Goal: Task Accomplishment & Management: Manage account settings

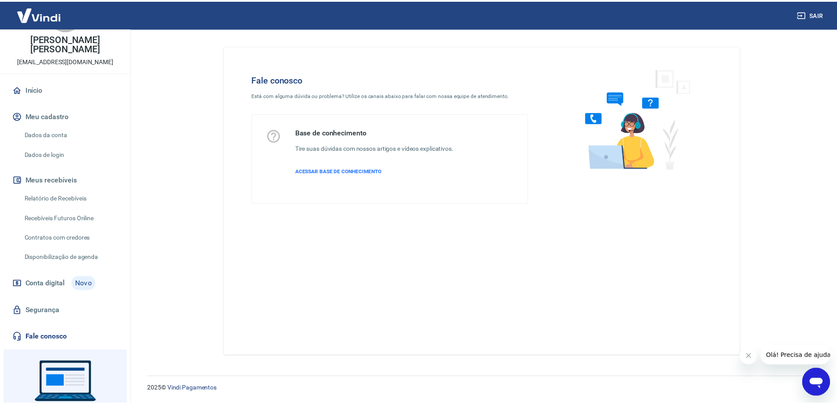
scroll to position [80, 0]
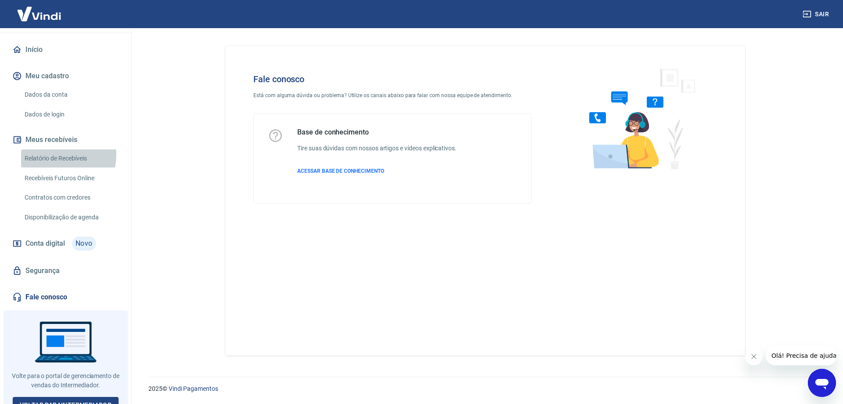
click at [63, 149] on link "Relatório de Recebíveis" at bounding box center [71, 158] width 100 height 18
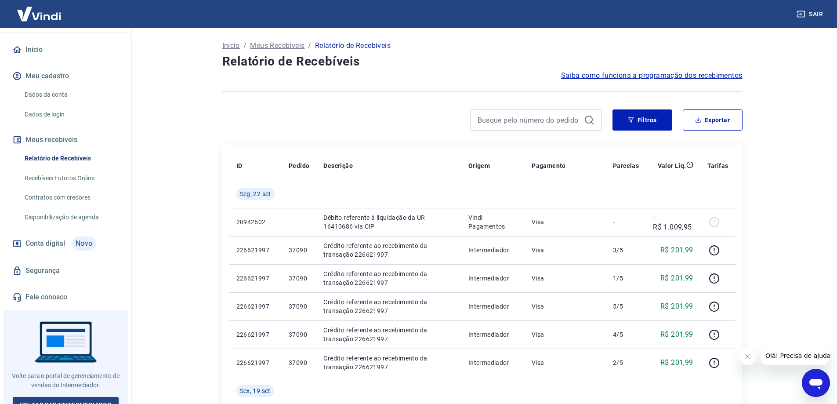
click at [229, 46] on p "Início" at bounding box center [231, 45] width 18 height 11
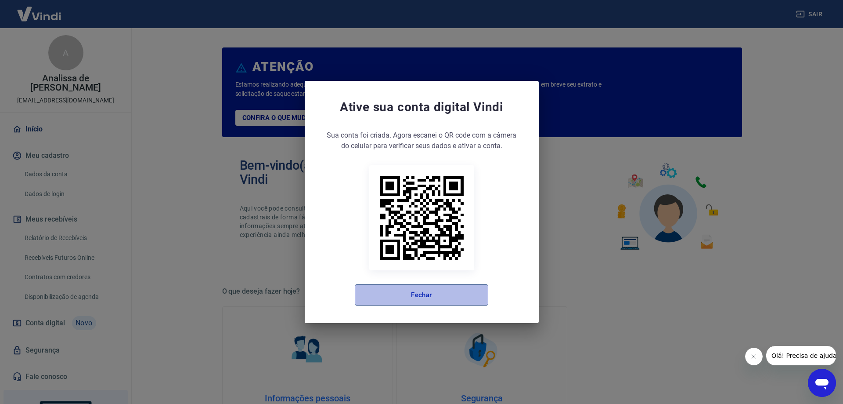
click at [451, 298] on button "Fechar" at bounding box center [422, 294] width 134 height 21
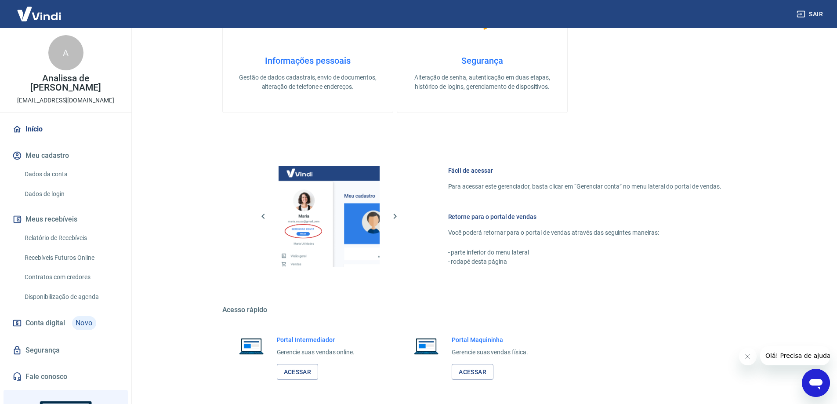
scroll to position [372, 0]
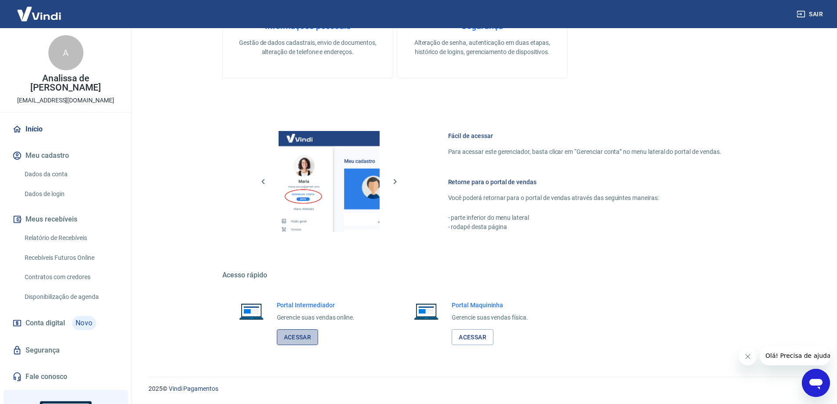
click at [298, 340] on link "Acessar" at bounding box center [298, 337] width 42 height 16
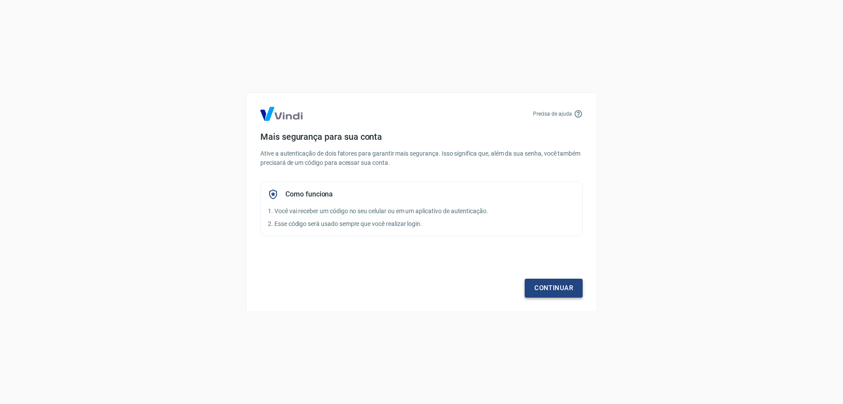
click at [557, 286] on link "Continuar" at bounding box center [554, 287] width 58 height 18
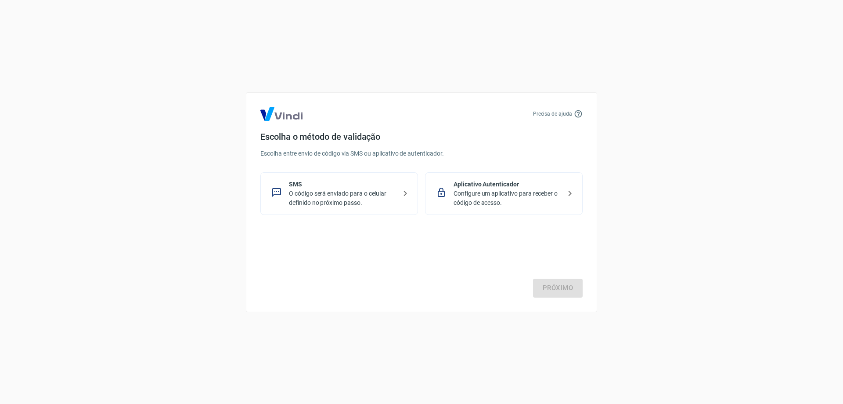
click at [386, 195] on p "O código será enviado para o celular definido no próximo passo." at bounding box center [343, 198] width 108 height 18
click at [545, 283] on link "Próximo" at bounding box center [558, 287] width 50 height 18
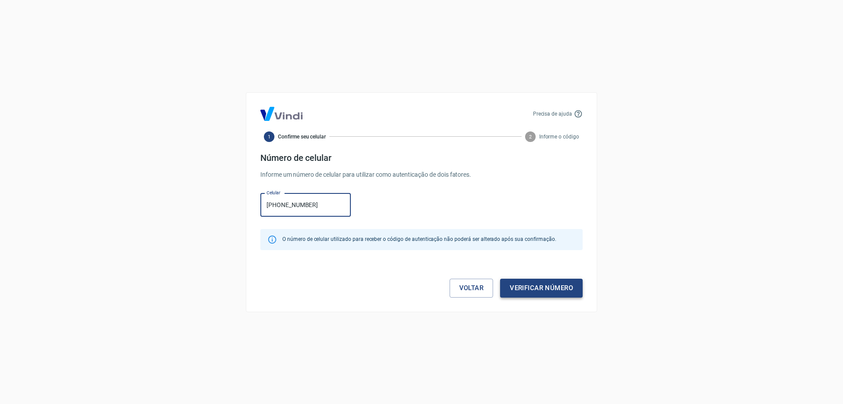
click at [521, 287] on button "Verificar número" at bounding box center [541, 287] width 83 height 18
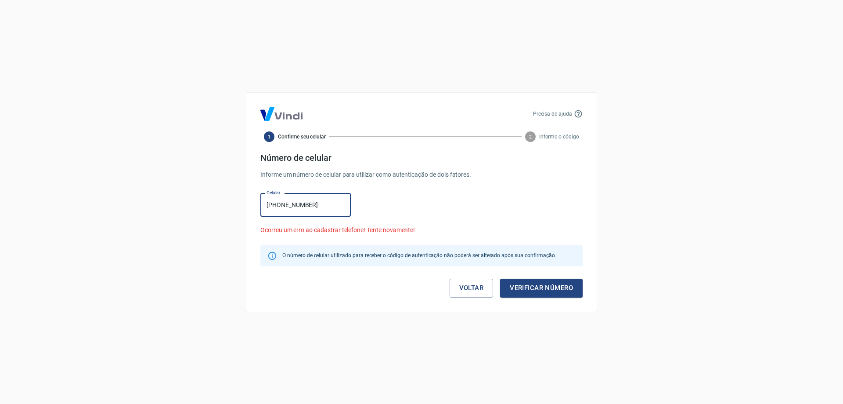
drag, startPoint x: 314, startPoint y: 210, endPoint x: 242, endPoint y: 205, distance: 72.6
click at [245, 205] on div "Precisa de ajuda 1 Confirme seu celular 2 Informe o código Número de celular In…" at bounding box center [421, 202] width 843 height 404
click at [311, 207] on input "[PHONE_NUMBER]" at bounding box center [305, 204] width 90 height 23
click at [321, 199] on input "[PHONE_NUMBER]" at bounding box center [305, 204] width 90 height 23
drag, startPoint x: 318, startPoint y: 199, endPoint x: 244, endPoint y: 194, distance: 74.0
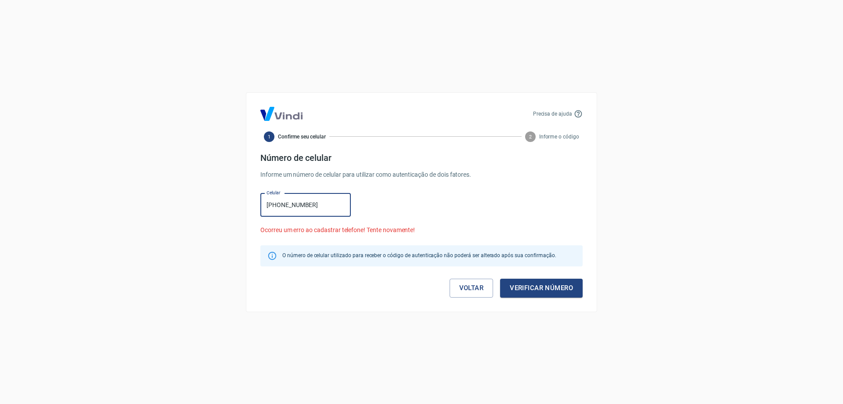
click at [244, 194] on div "Precisa de ajuda 1 Confirme seu celular 2 Informe o código Número de celular In…" at bounding box center [421, 202] width 843 height 404
type input "[PHONE_NUMBER]"
click at [525, 282] on button "Verificar número" at bounding box center [541, 287] width 83 height 18
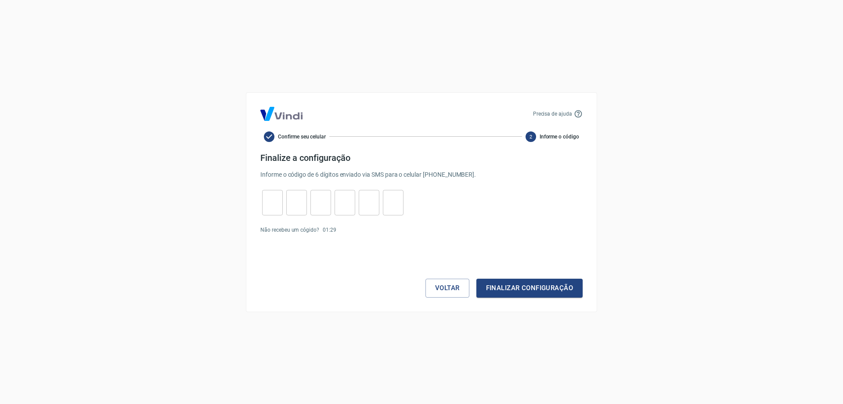
drag, startPoint x: 279, startPoint y: 200, endPoint x: 282, endPoint y: 208, distance: 8.7
click at [280, 206] on input "tel" at bounding box center [272, 202] width 21 height 19
type input "9"
type input "5"
type input "4"
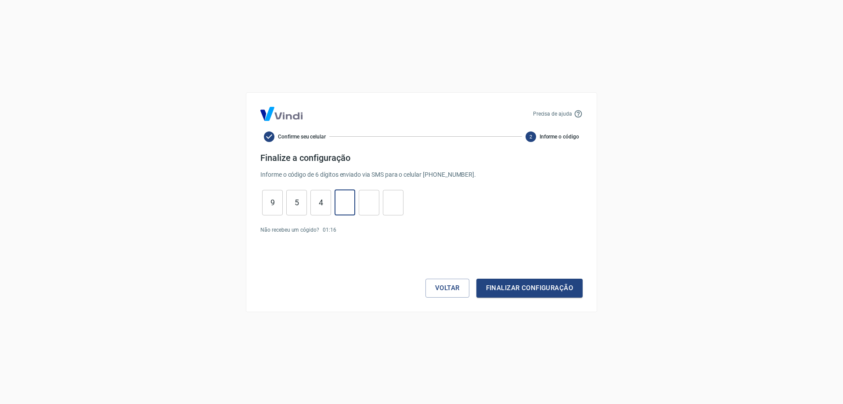
type input "8"
type input "9"
type input "3"
click at [539, 285] on button "Finalizar configuração" at bounding box center [530, 287] width 106 height 18
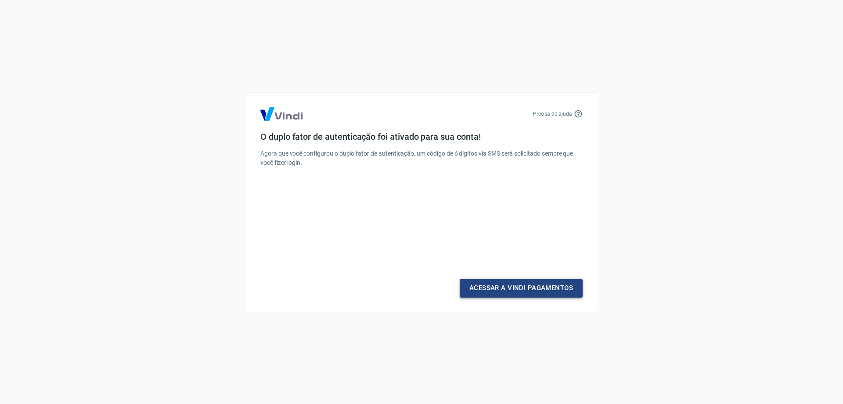
click at [538, 288] on link "Acessar a Vindi Pagamentos" at bounding box center [521, 287] width 123 height 18
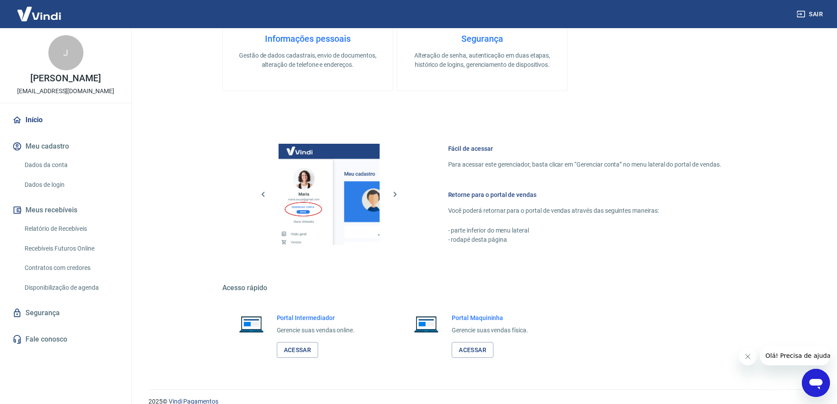
scroll to position [372, 0]
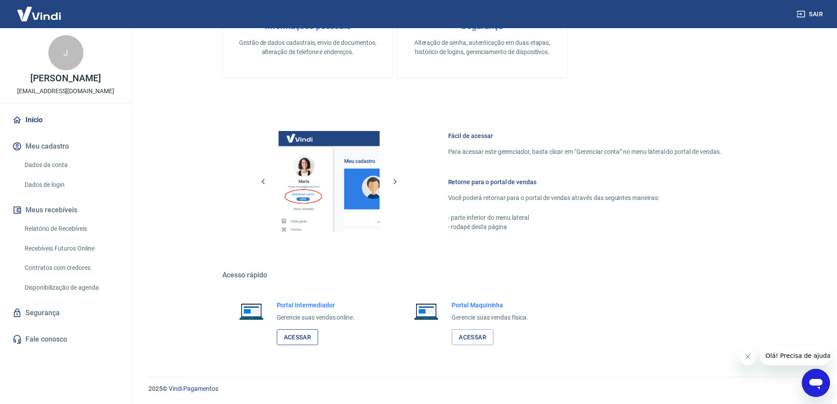
click at [294, 335] on link "Acessar" at bounding box center [298, 337] width 42 height 16
